Goal: Information Seeking & Learning: Learn about a topic

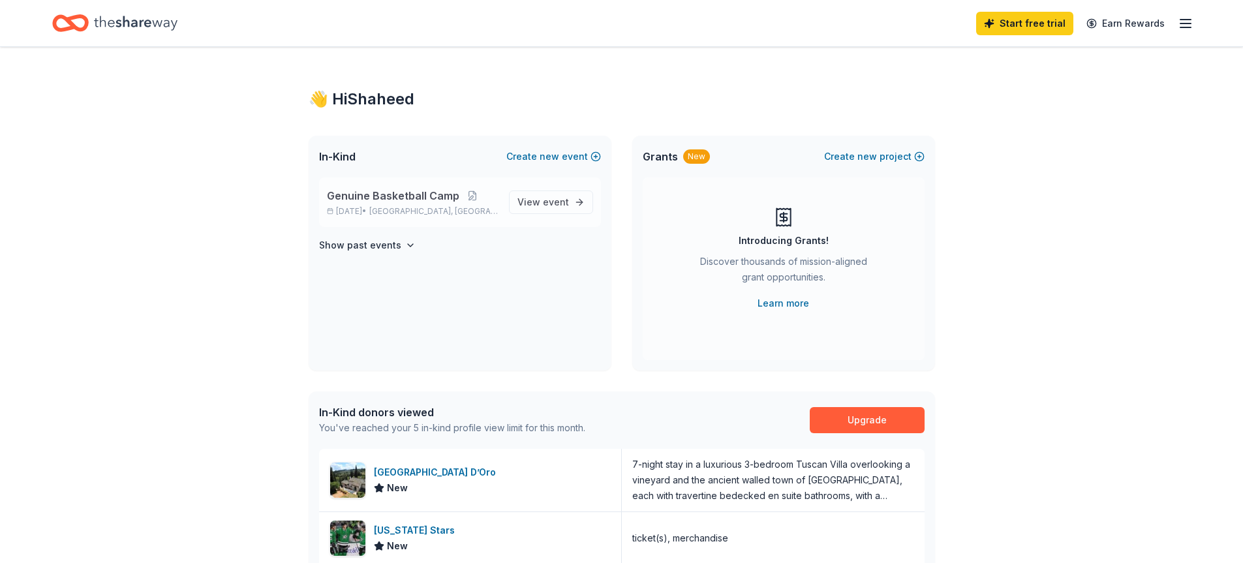
click at [438, 211] on span "[GEOGRAPHIC_DATA], [GEOGRAPHIC_DATA]" at bounding box center [433, 211] width 129 height 10
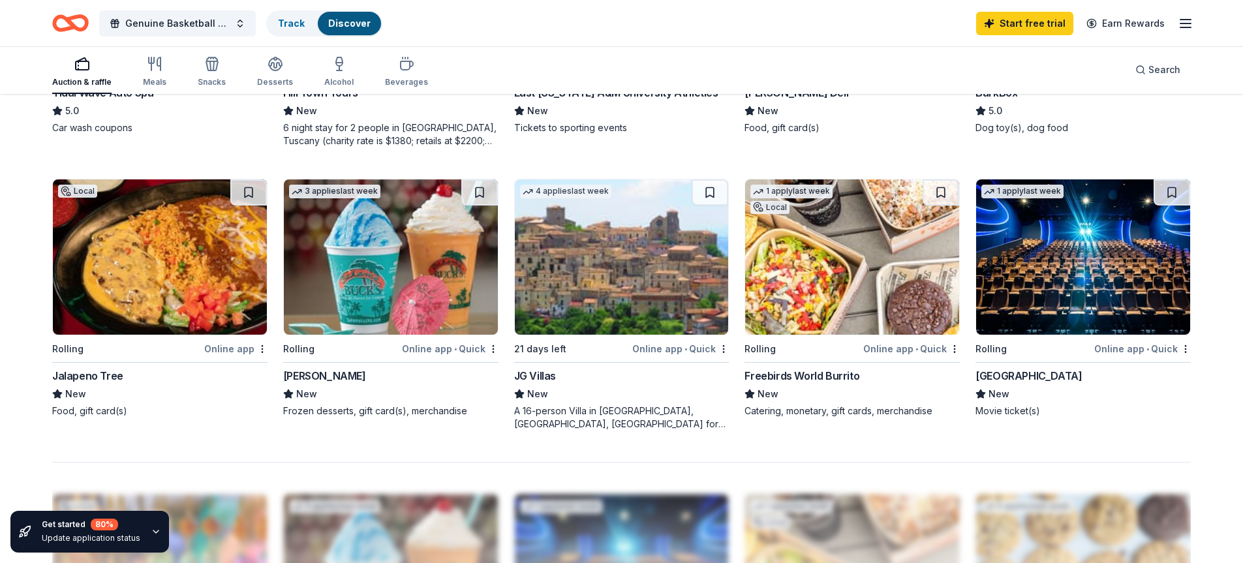
scroll to position [913, 0]
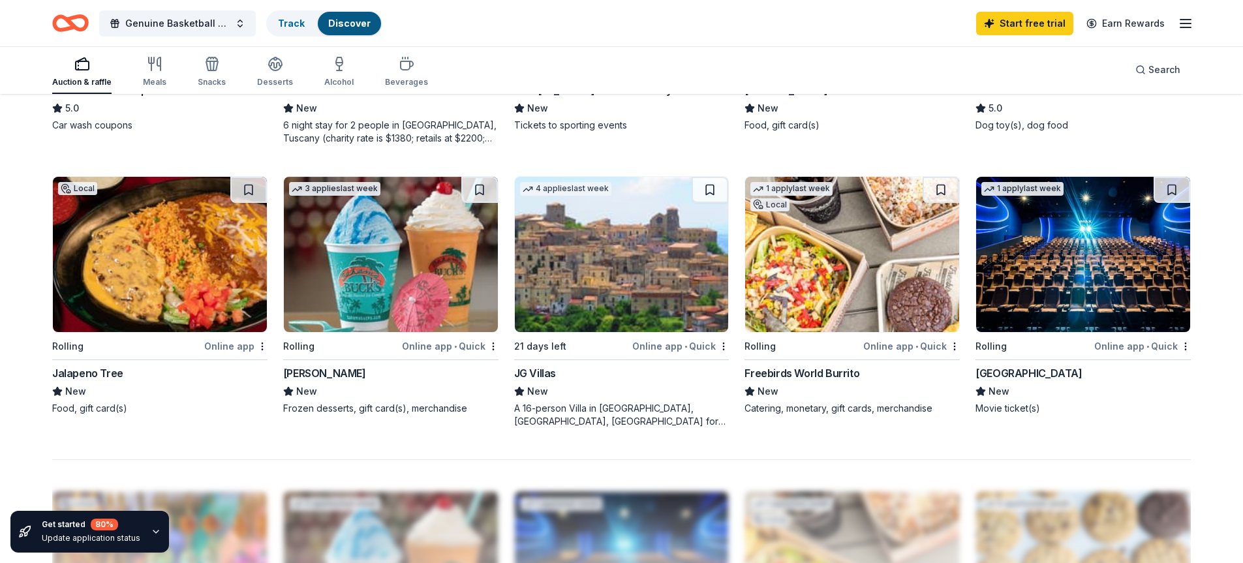
click at [1148, 290] on img at bounding box center [1083, 254] width 214 height 155
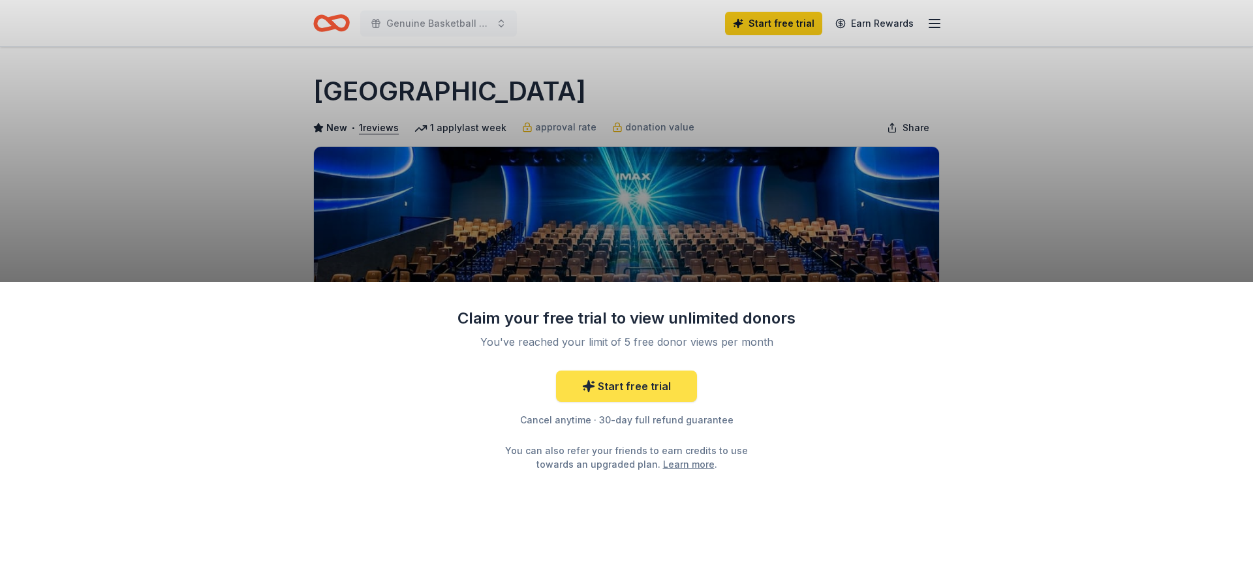
click at [674, 383] on link "Start free trial" at bounding box center [626, 386] width 141 height 31
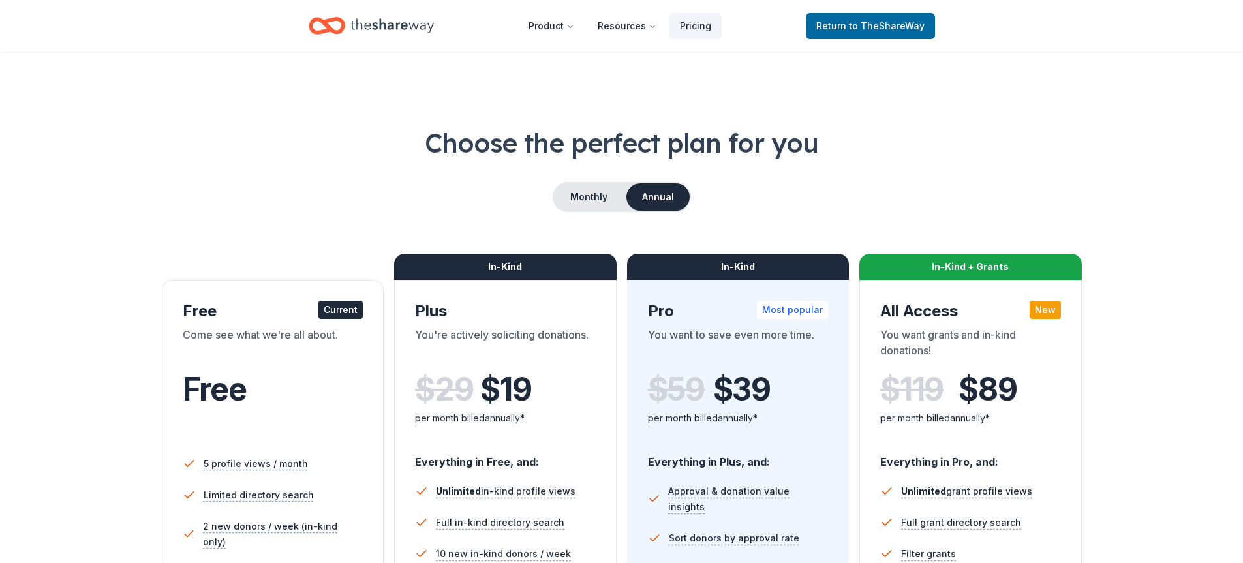
click at [376, 26] on icon "Home" at bounding box center [392, 25] width 84 height 14
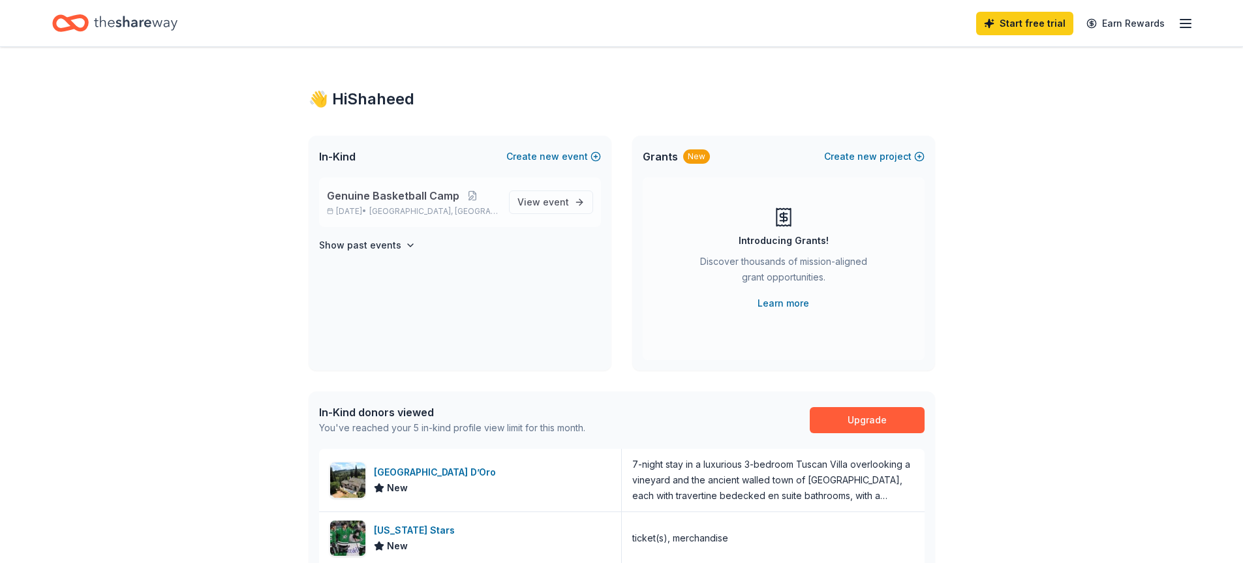
click at [407, 211] on span "[GEOGRAPHIC_DATA], [GEOGRAPHIC_DATA]" at bounding box center [433, 211] width 129 height 10
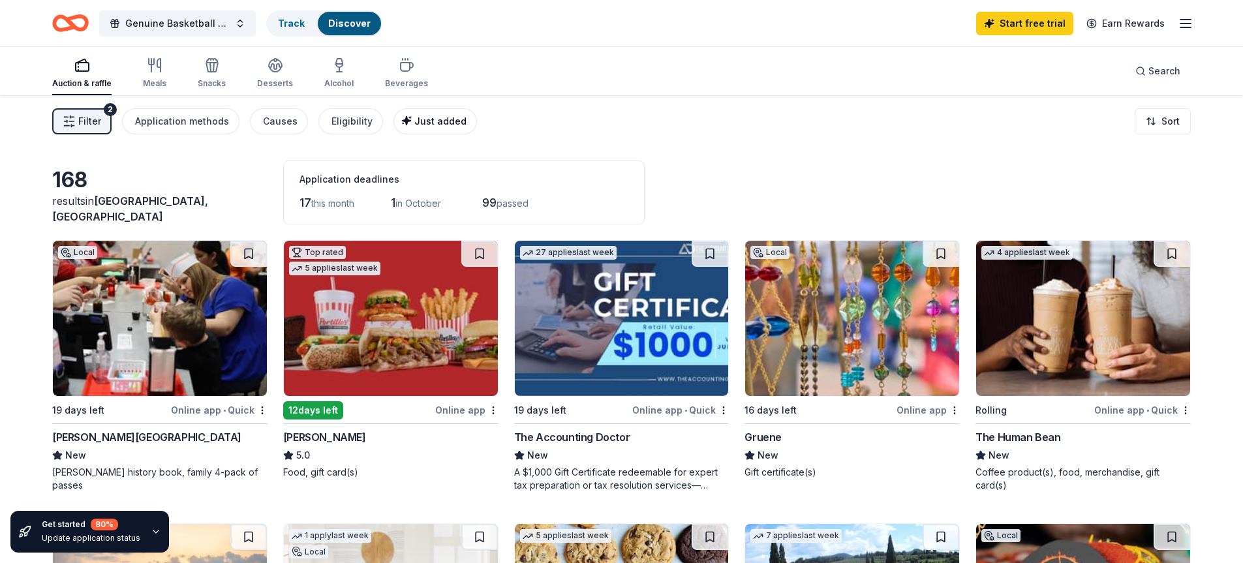
click at [434, 119] on span "Just added" at bounding box center [440, 120] width 52 height 11
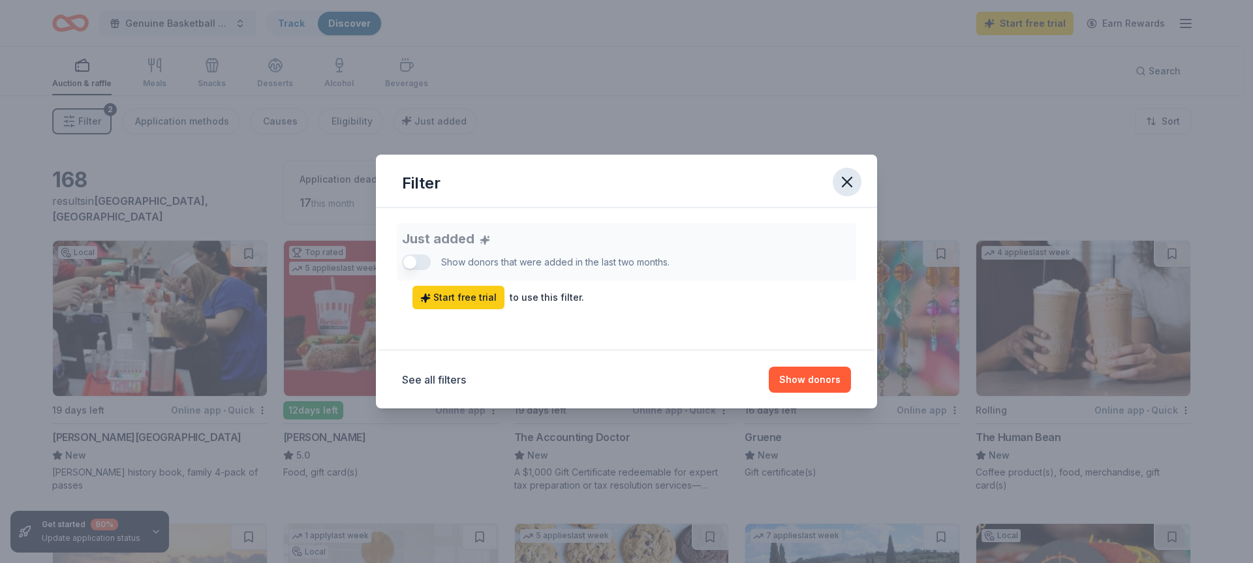
drag, startPoint x: 854, startPoint y: 185, endPoint x: 842, endPoint y: 185, distance: 11.7
click at [853, 185] on icon "button" at bounding box center [847, 182] width 18 height 18
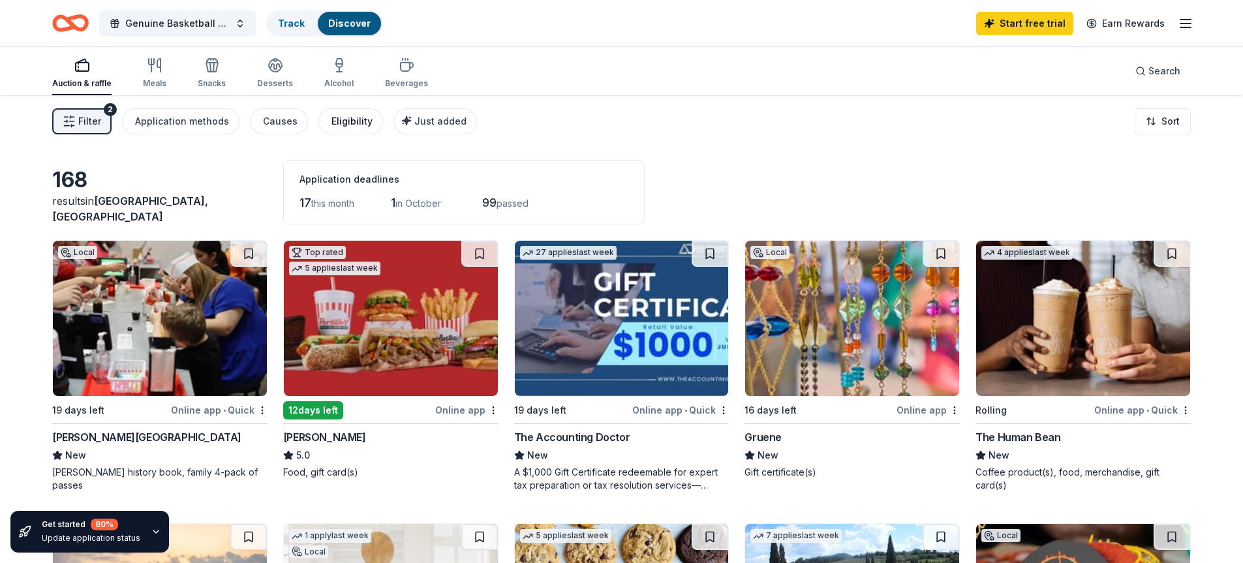
click at [331, 125] on div "Eligibility" at bounding box center [351, 122] width 41 height 16
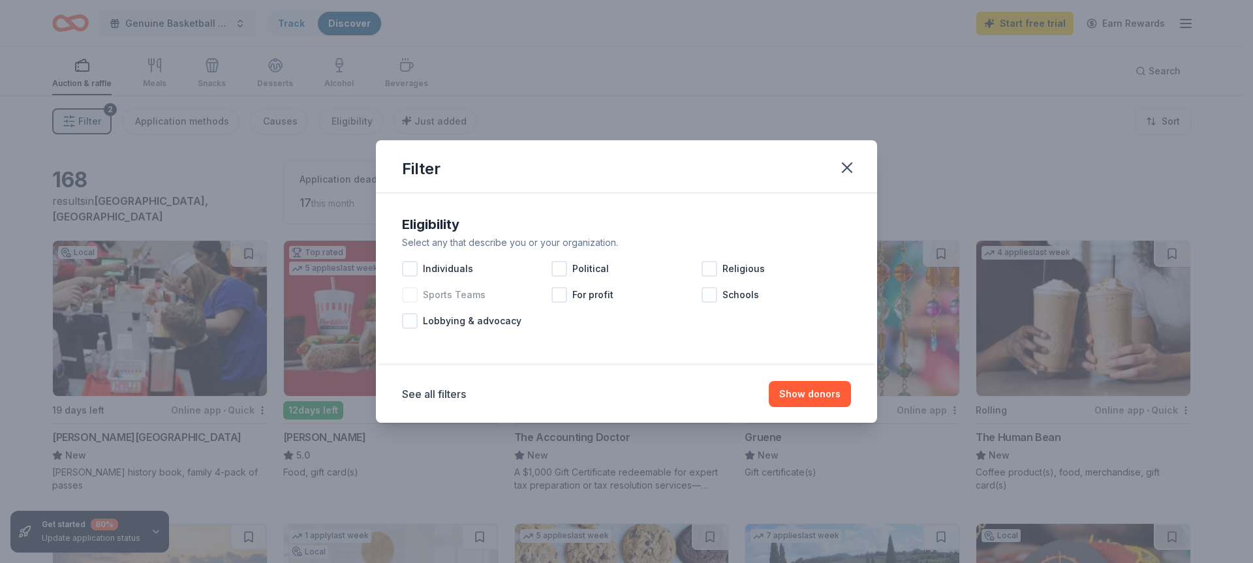
click at [416, 298] on div at bounding box center [410, 295] width 16 height 16
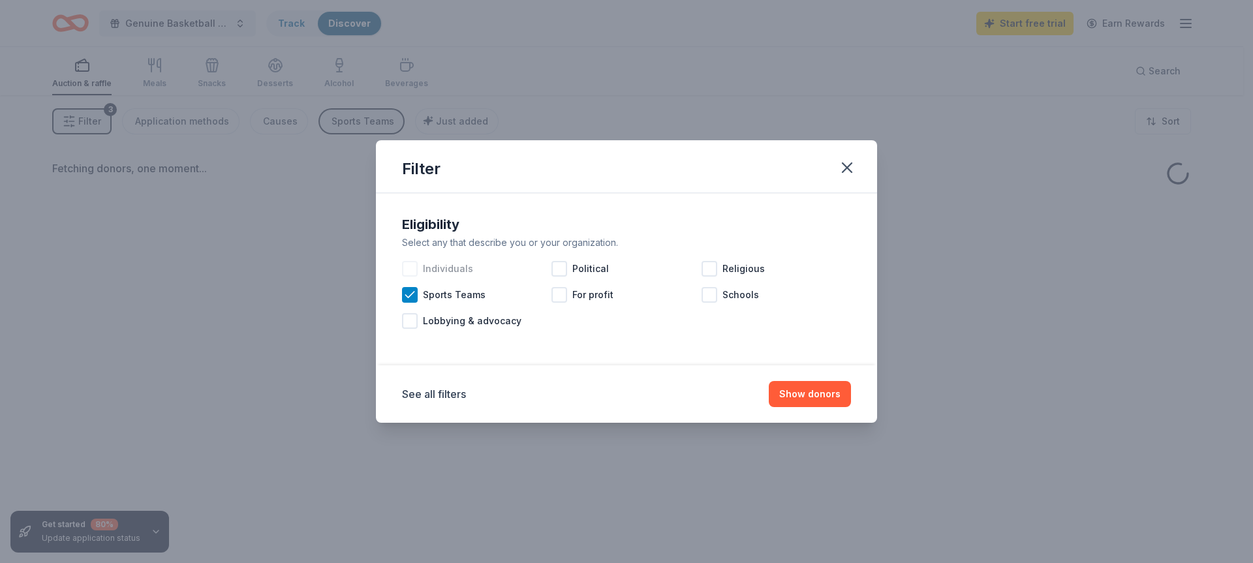
click at [415, 262] on div at bounding box center [410, 269] width 16 height 16
click at [412, 320] on div at bounding box center [410, 321] width 16 height 16
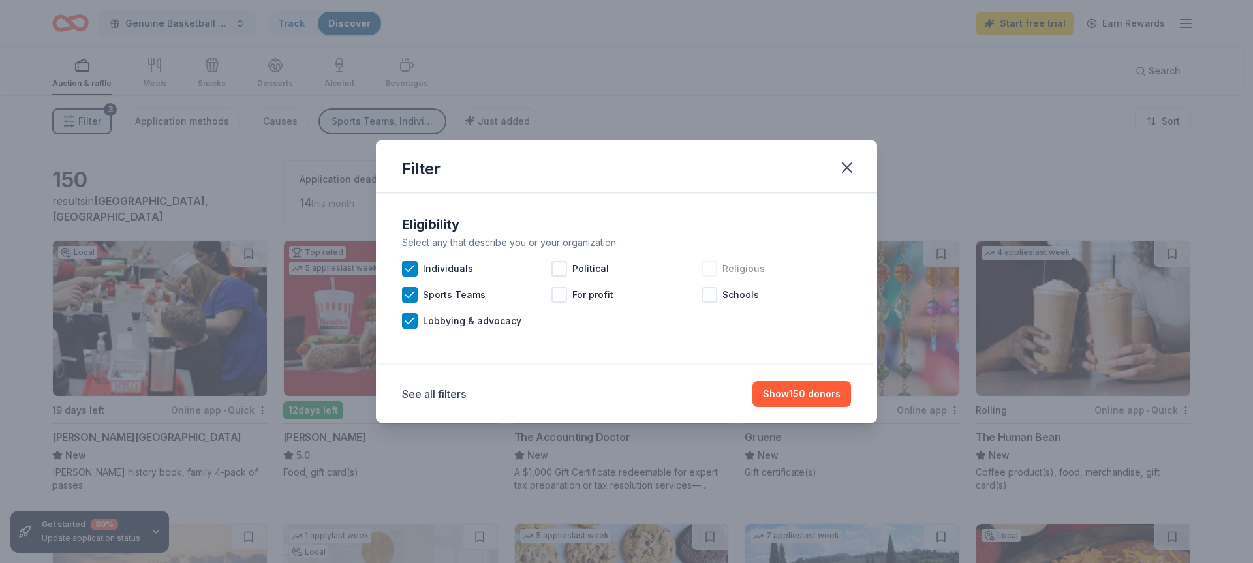
click at [714, 274] on div at bounding box center [709, 269] width 16 height 16
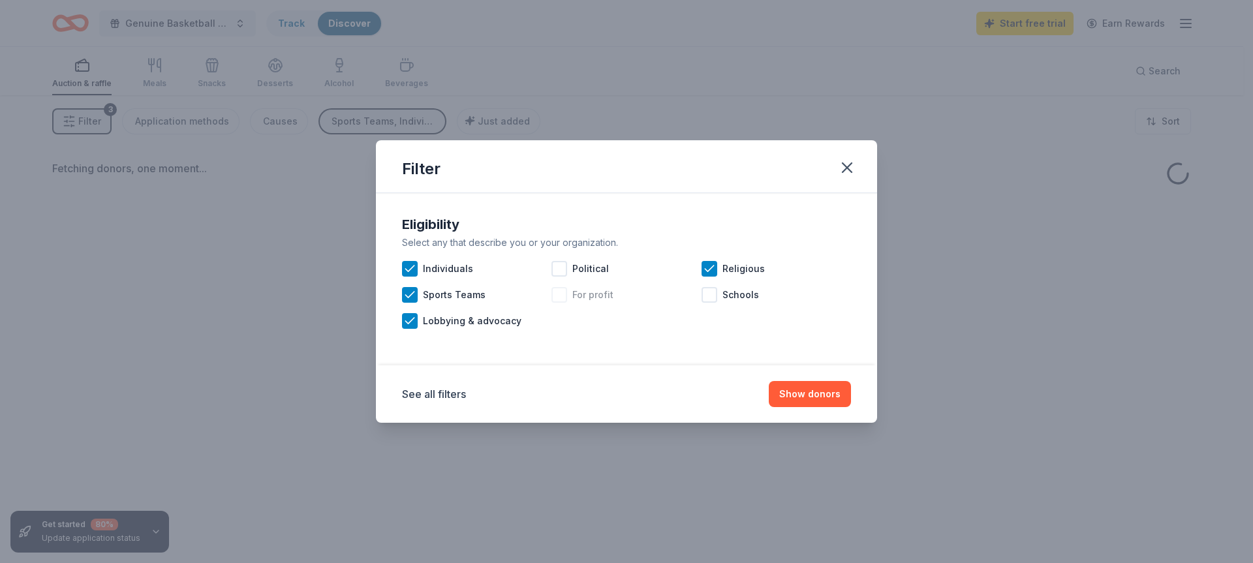
click at [559, 292] on div at bounding box center [559, 295] width 16 height 16
click at [829, 397] on button "Show donors" at bounding box center [810, 394] width 82 height 26
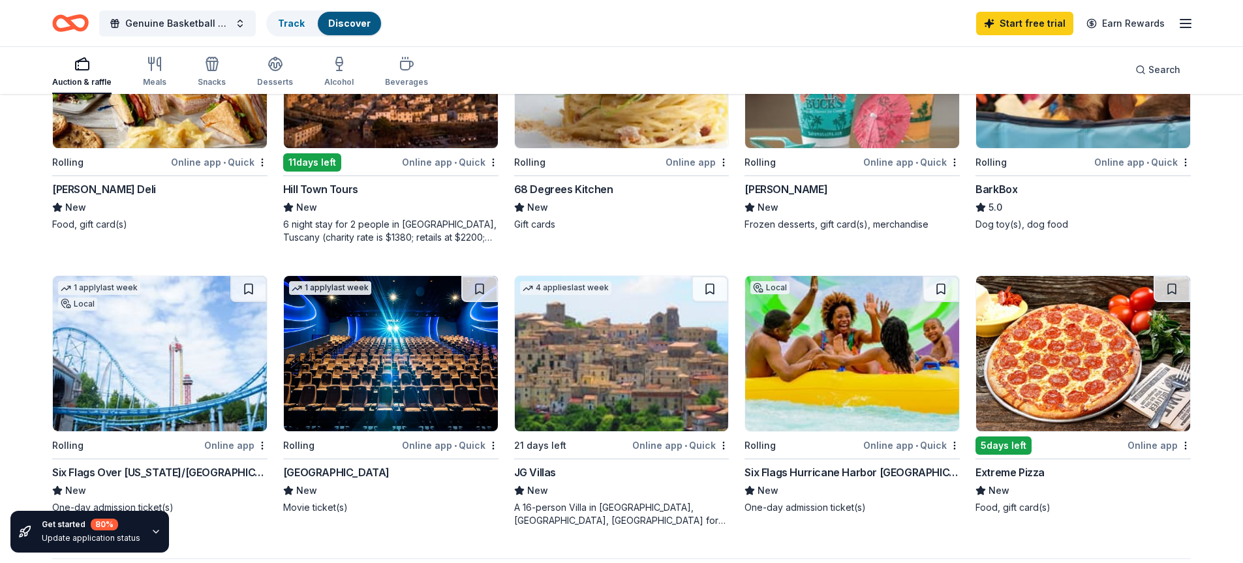
scroll to position [811, 0]
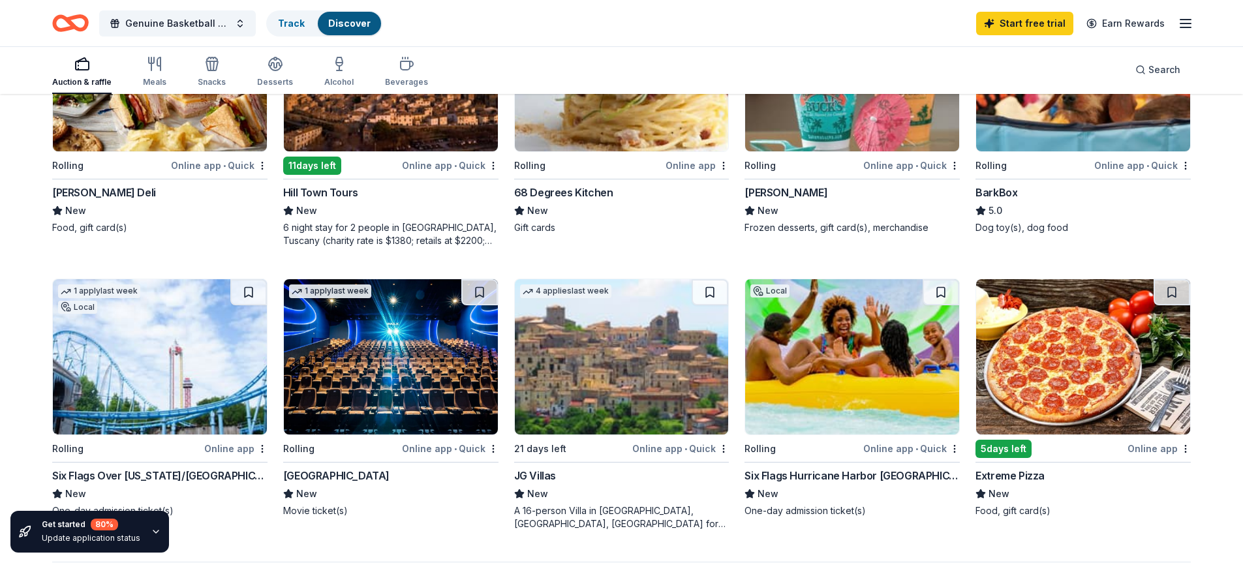
click at [1067, 390] on img at bounding box center [1083, 356] width 214 height 155
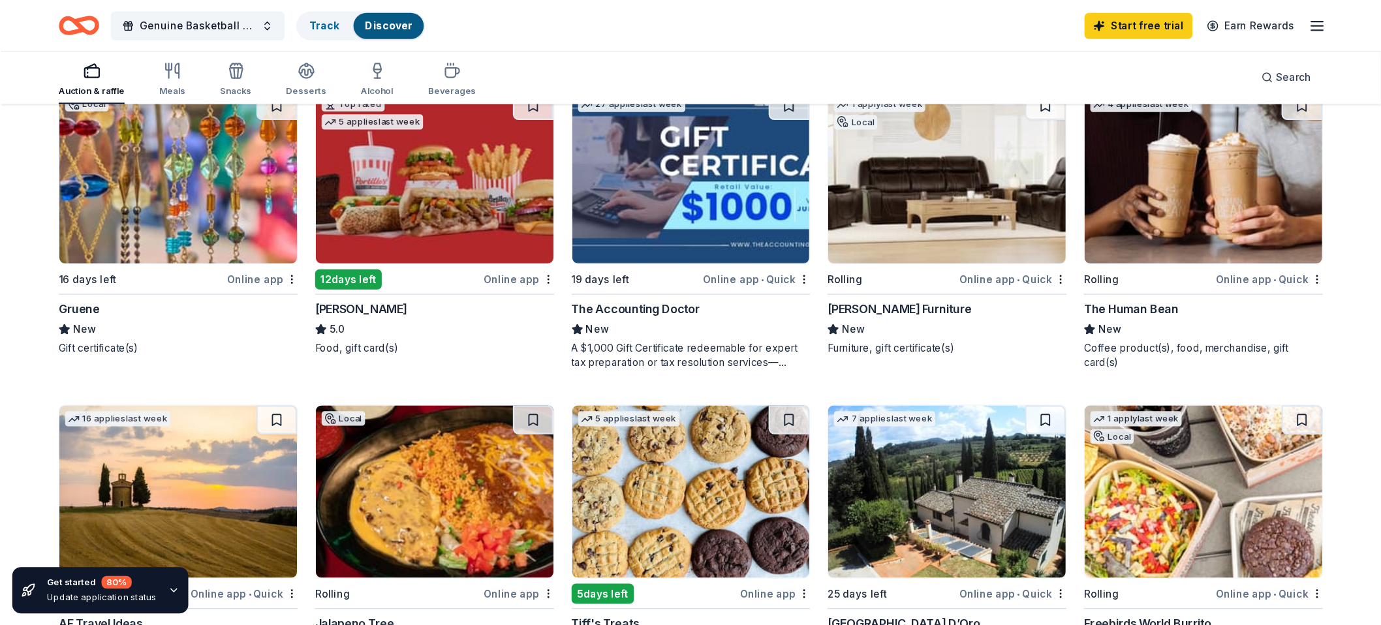
scroll to position [0, 0]
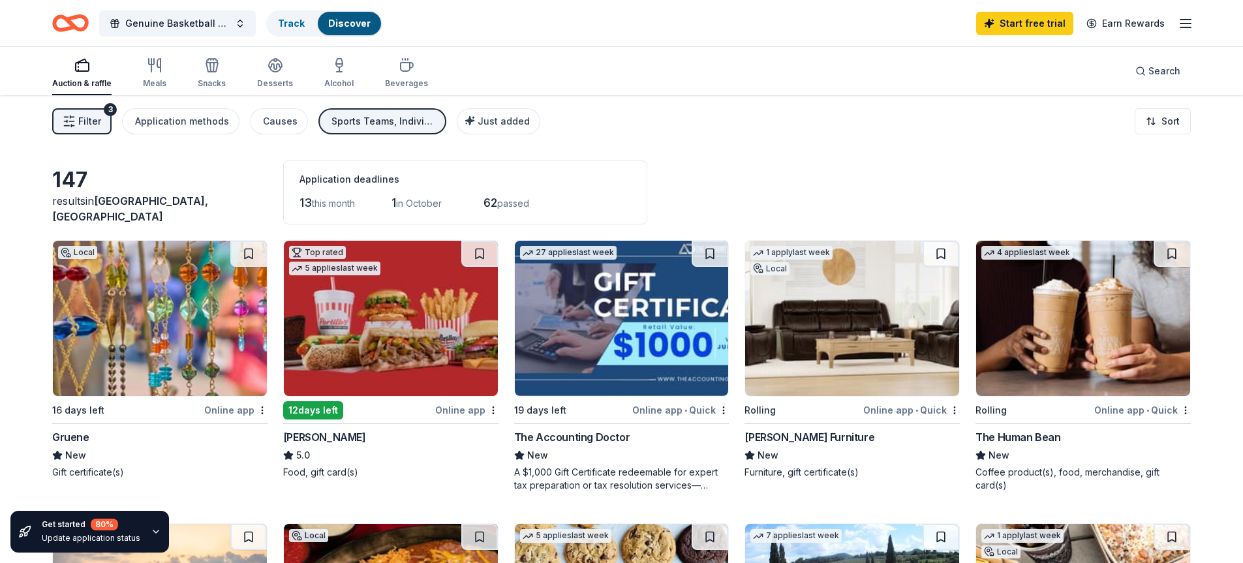
click at [145, 352] on img at bounding box center [160, 318] width 214 height 155
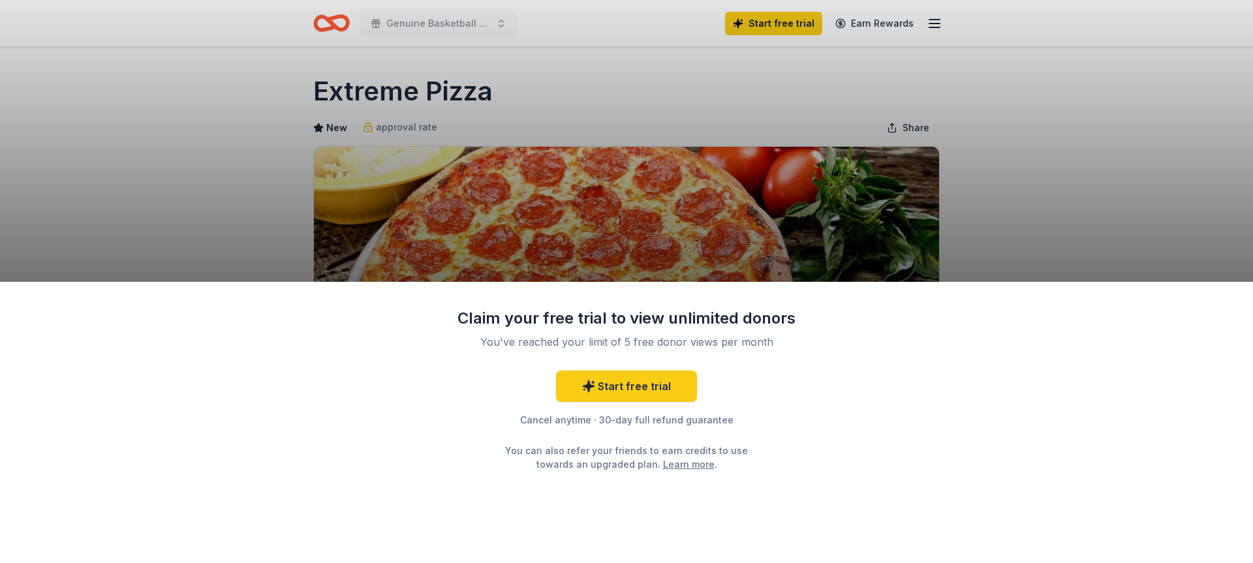
click at [1018, 204] on div "Claim your free trial to view unlimited donors You've reached your limit of 5 f…" at bounding box center [626, 281] width 1253 height 563
click at [1007, 218] on div "Claim your free trial to view unlimited donors You've reached your limit of 5 f…" at bounding box center [626, 281] width 1253 height 563
click at [311, 19] on div "Claim your free trial to view unlimited donors You've reached your limit of 5 f…" at bounding box center [626, 281] width 1253 height 563
